Goal: Task Accomplishment & Management: Manage account settings

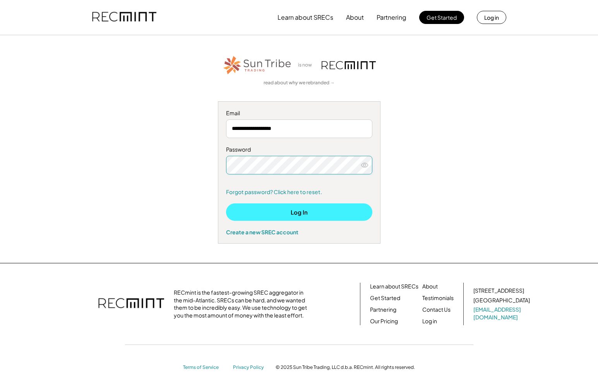
click at [307, 221] on button "Log In" at bounding box center [299, 212] width 146 height 17
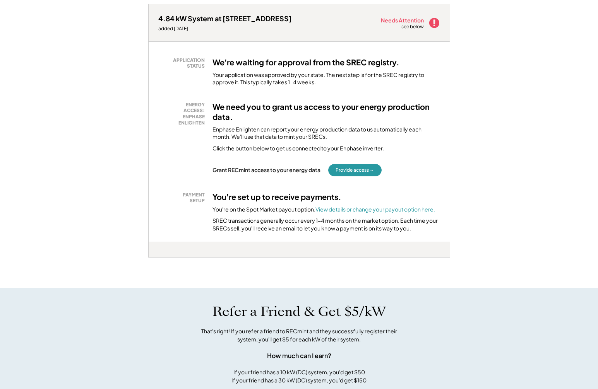
scroll to position [132, 0]
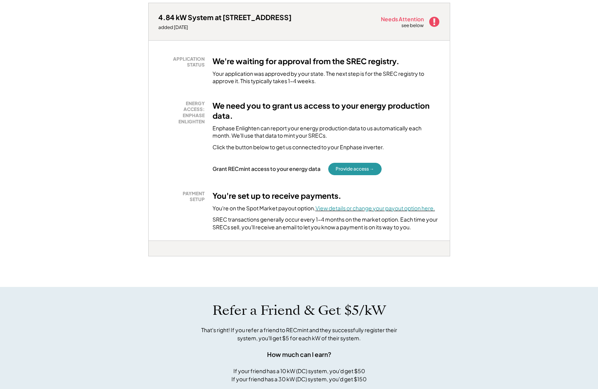
click at [392, 206] on font "View details or change your payout option here." at bounding box center [375, 208] width 120 height 7
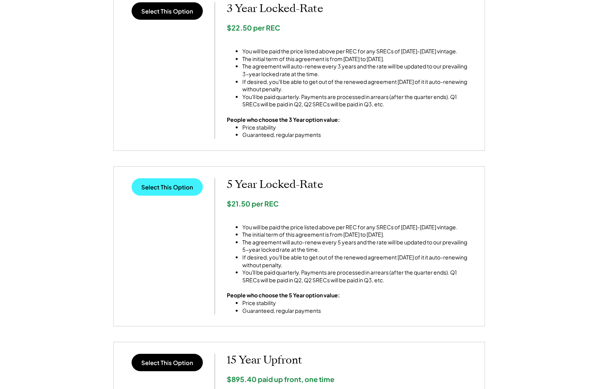
scroll to position [363, 0]
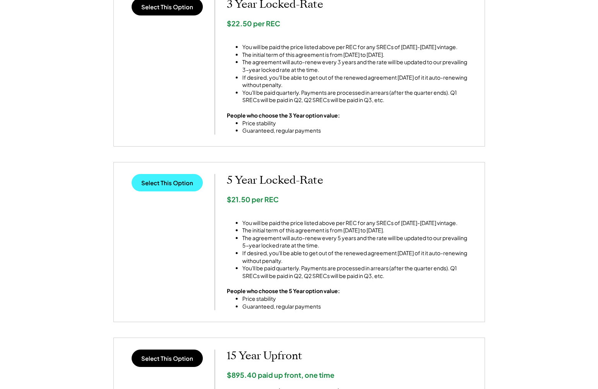
click at [179, 192] on button "Select This Option" at bounding box center [167, 182] width 71 height 17
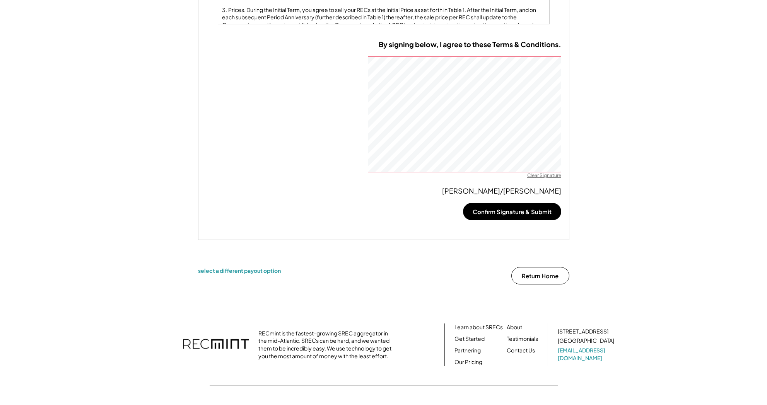
scroll to position [607, 0]
click at [518, 220] on button "Confirm Signature & Submit" at bounding box center [512, 210] width 98 height 17
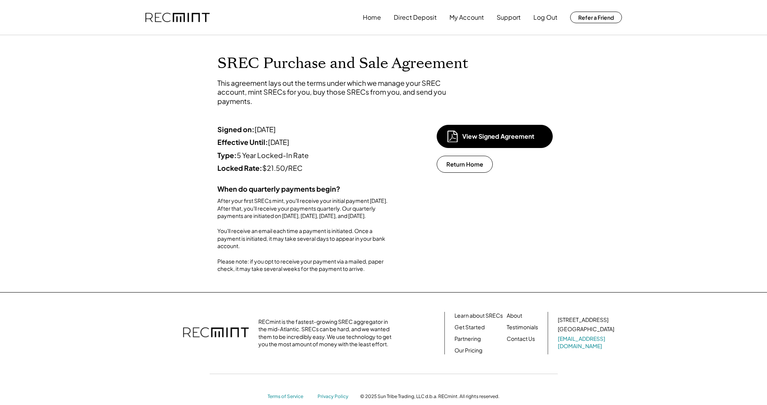
drag, startPoint x: 376, startPoint y: 228, endPoint x: 375, endPoint y: 248, distance: 19.4
click at [375, 248] on div "After your first SRECs mint, you'll receive your initial payment within 45 days…" at bounding box center [304, 235] width 174 height 76
click at [496, 138] on div "View Signed Agreement" at bounding box center [500, 136] width 77 height 9
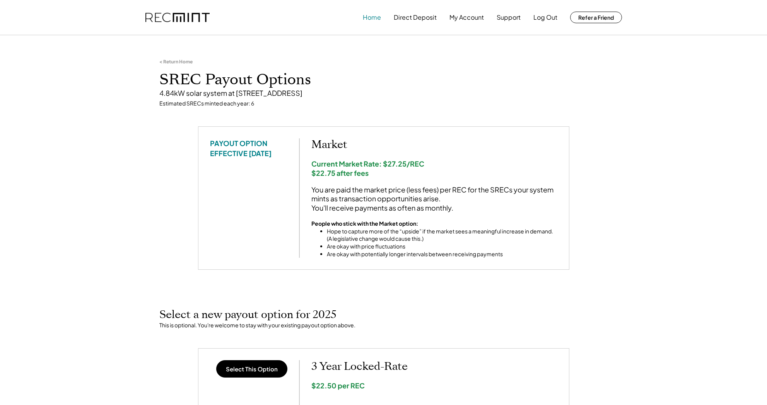
click at [363, 15] on button "Home" at bounding box center [372, 17] width 18 height 15
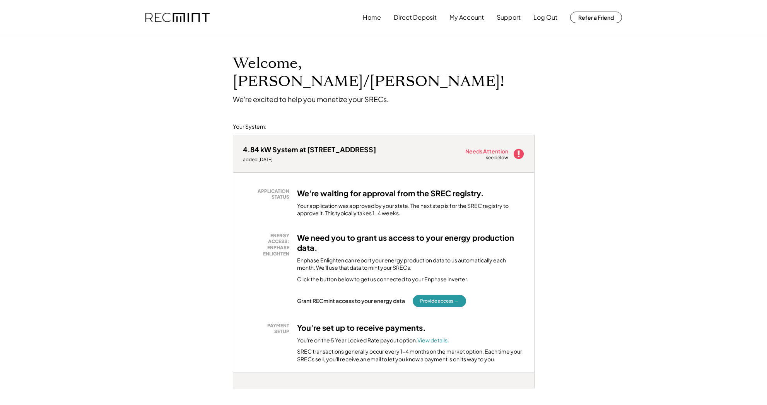
click at [522, 149] on use at bounding box center [518, 154] width 10 height 10
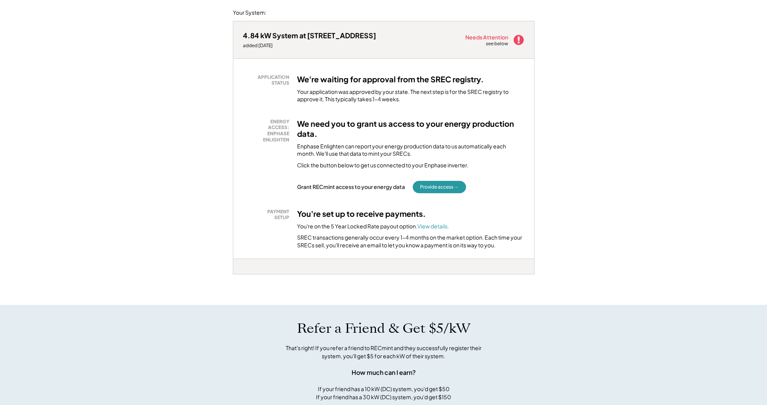
scroll to position [114, 0]
click at [466, 183] on button "Provide access →" at bounding box center [439, 187] width 53 height 12
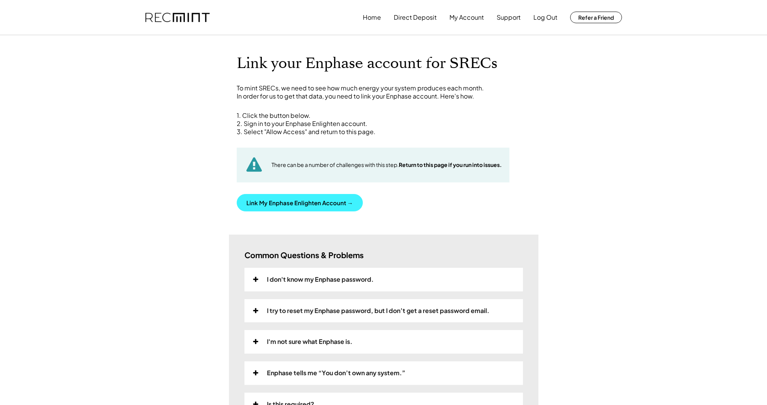
click at [363, 207] on button "Link My Enphase Enlighten Account →" at bounding box center [300, 202] width 126 height 17
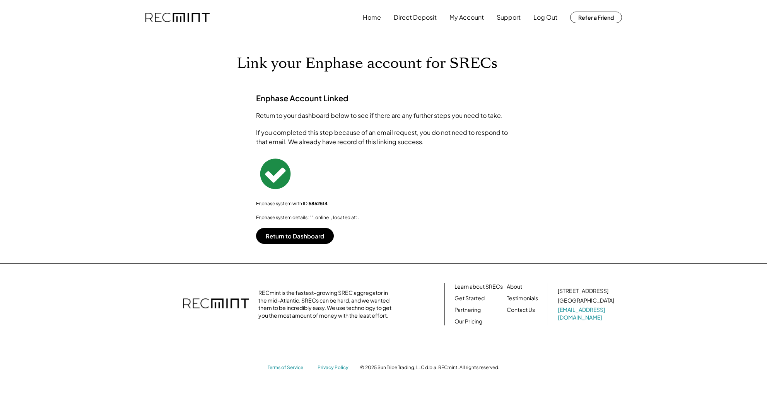
scroll to position [0, 0]
click at [331, 244] on button "Return to Dashboard" at bounding box center [295, 236] width 78 height 16
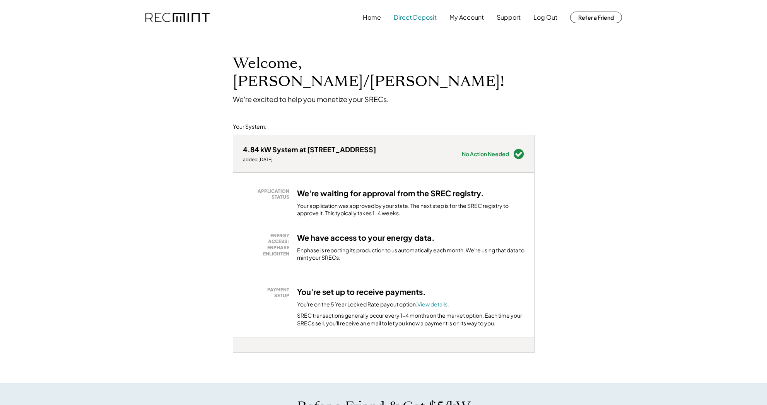
click at [394, 16] on button "Direct Deposit" at bounding box center [415, 17] width 43 height 15
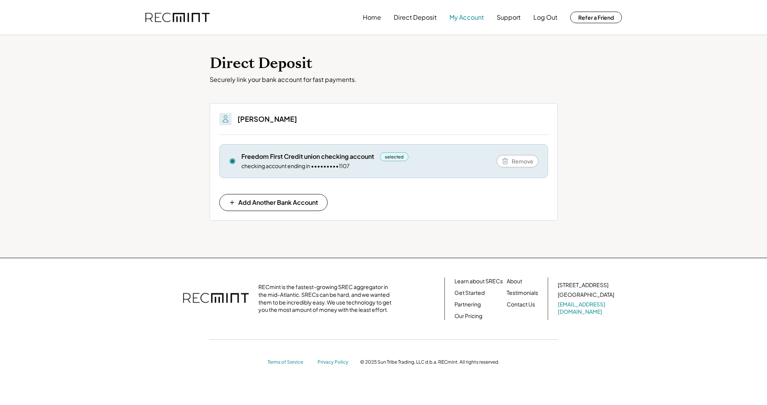
click at [450, 15] on button "My Account" at bounding box center [467, 17] width 34 height 15
